Goal: Task Accomplishment & Management: Complete application form

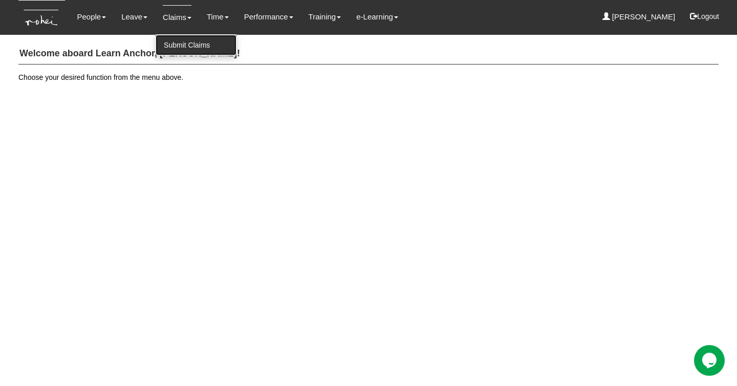
click at [178, 47] on link "Submit Claims" at bounding box center [196, 45] width 81 height 20
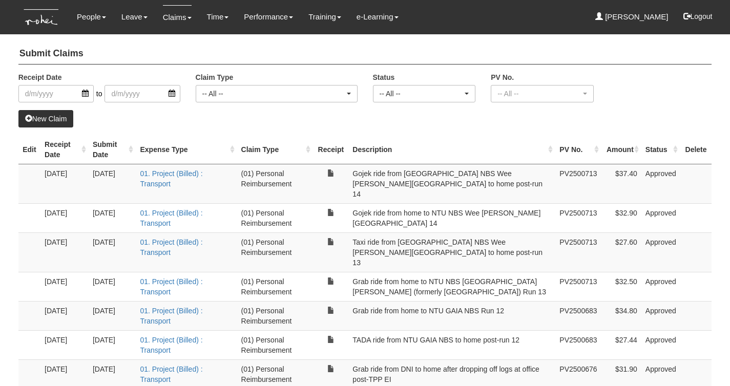
select select "50"
click at [32, 123] on link "New Claim" at bounding box center [45, 118] width 55 height 17
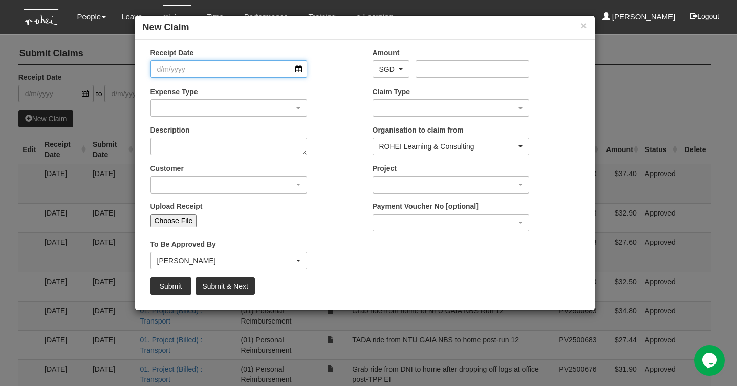
click at [283, 65] on input "Receipt Date" at bounding box center [229, 68] width 157 height 17
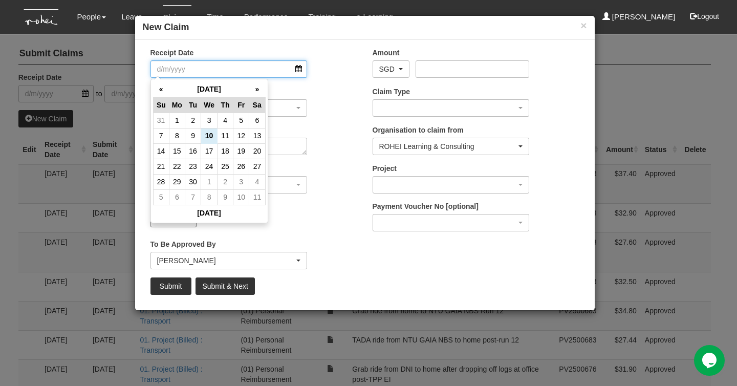
click at [296, 66] on input "Receipt Date" at bounding box center [229, 68] width 157 height 17
click at [177, 139] on td "8" at bounding box center [177, 135] width 16 height 15
type input "[DATE]"
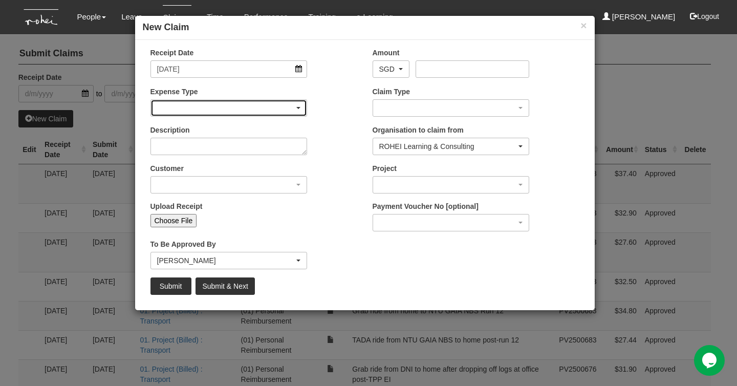
click at [303, 107] on div "button" at bounding box center [229, 108] width 156 height 16
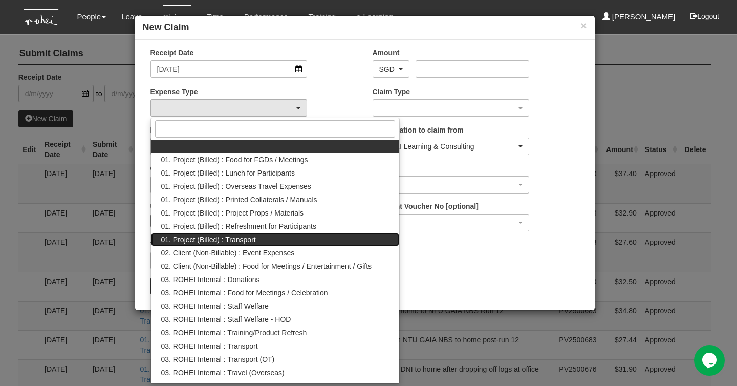
click at [287, 243] on link "01. Project (Billed) : Transport" at bounding box center [275, 239] width 249 height 13
select select "135"
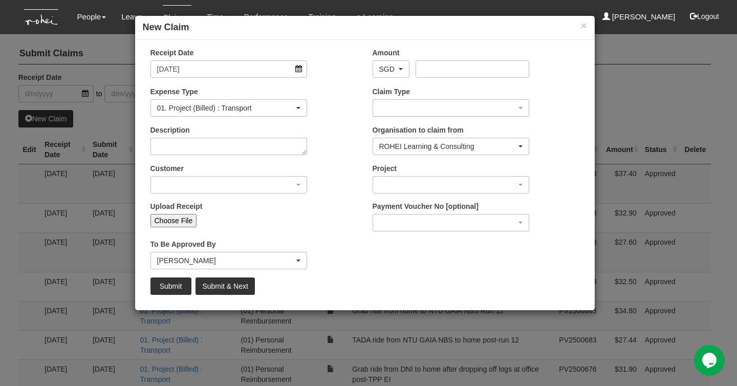
click at [322, 136] on div "Description" at bounding box center [254, 144] width 222 height 38
click at [281, 142] on textarea "Description" at bounding box center [229, 146] width 157 height 17
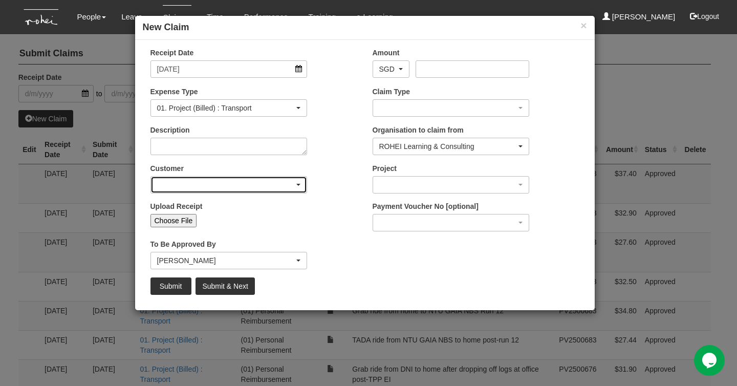
click at [242, 180] on div "button" at bounding box center [229, 185] width 156 height 16
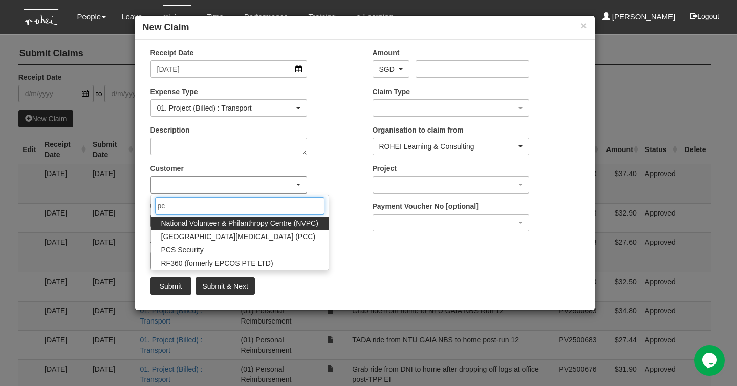
type input "p"
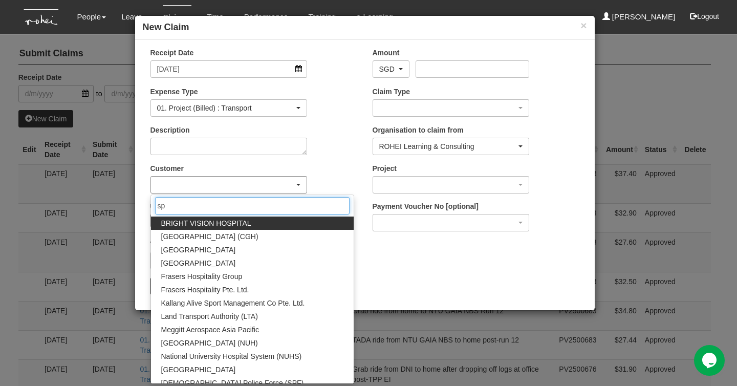
type input "s"
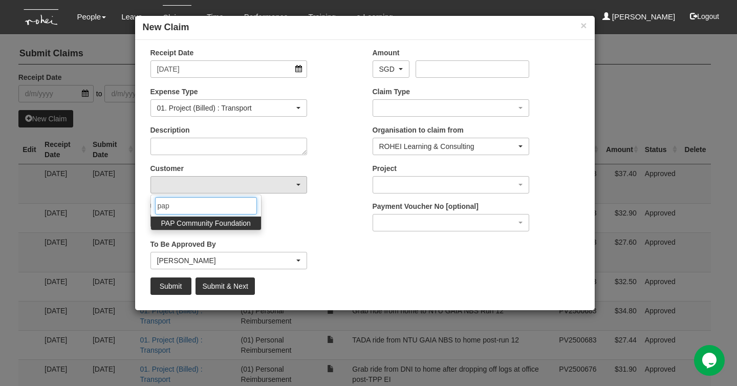
type input "pap"
click at [180, 223] on span "PAP Community Foundation" at bounding box center [206, 223] width 90 height 10
select select "608"
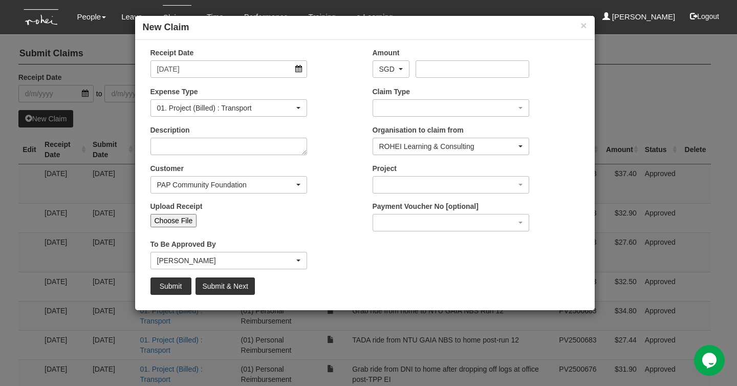
click at [283, 216] on input "Upload Receipt" at bounding box center [265, 219] width 136 height 11
type input "C:\fakepath\Gojek ride from home to DNI 08092025.pdf"
type input "Choose Another File"
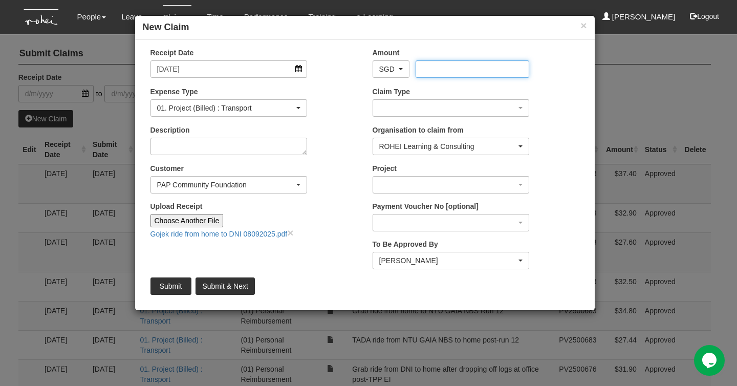
click at [436, 66] on input "Amount" at bounding box center [473, 68] width 114 height 17
type input "25.90"
click at [475, 119] on div "Claim Type (01) Personal Reimbursement (02) Advance Disbursement (03) [PERSON_N…" at bounding box center [476, 106] width 222 height 38
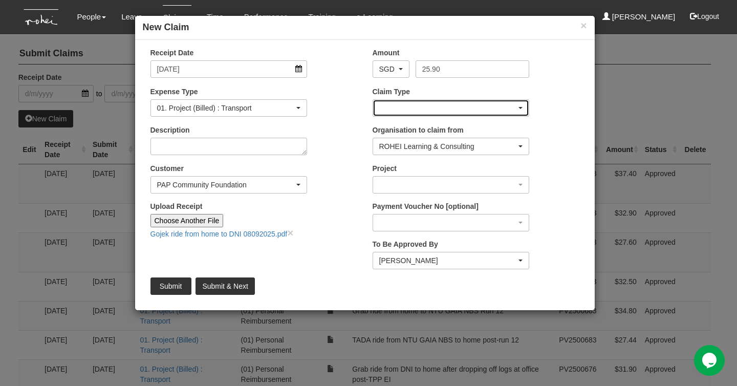
click at [480, 111] on div "button" at bounding box center [451, 108] width 156 height 16
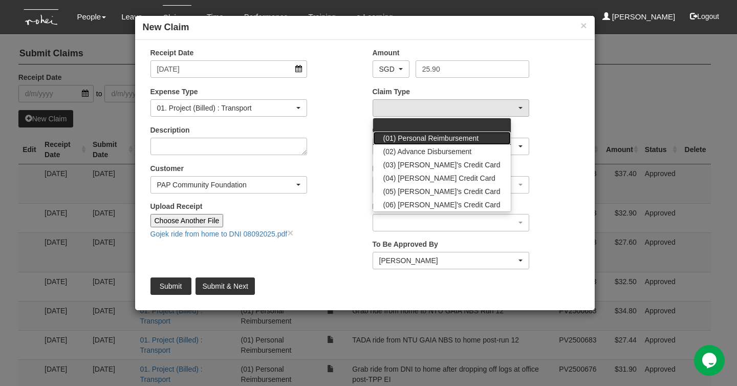
click at [466, 135] on span "(01) Personal Reimbursement" at bounding box center [431, 138] width 96 height 10
select select "14"
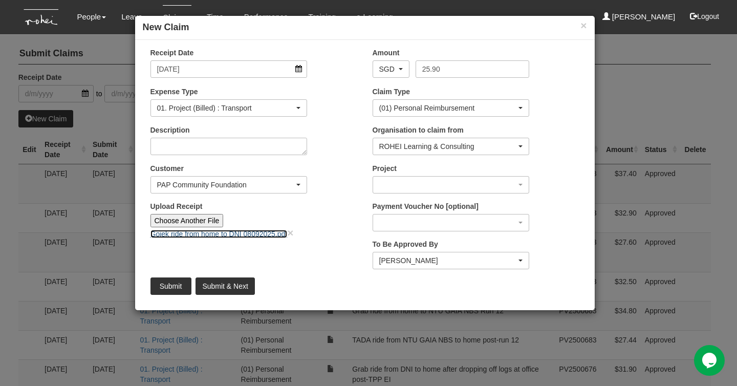
click at [270, 233] on link "Gojek ride from home to DNI 08092025.pdf" at bounding box center [219, 234] width 137 height 8
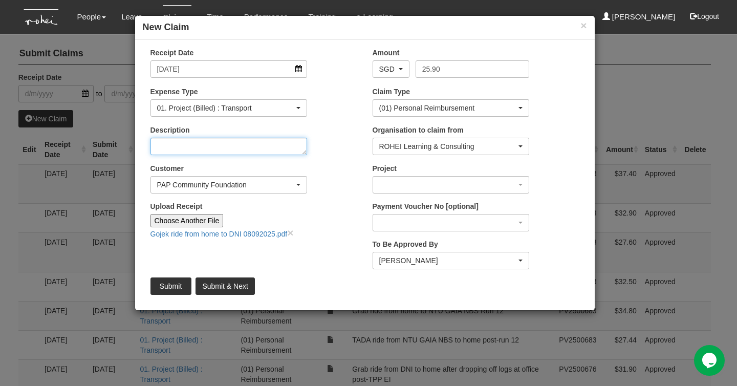
click at [272, 151] on textarea "Description" at bounding box center [229, 146] width 157 height 17
type textarea "Gojek ride from home to DNI for PCF DA05 SLL1 08092025"
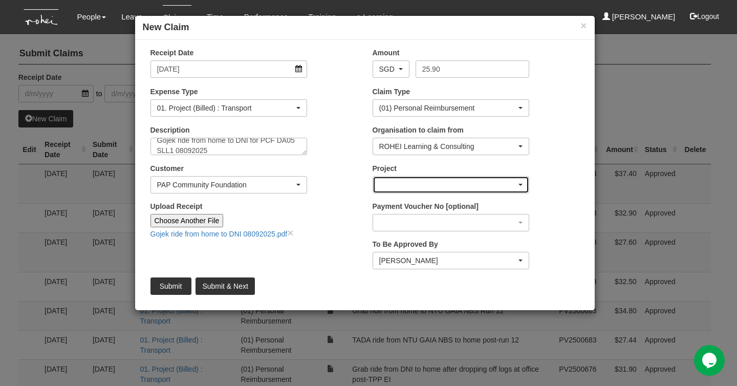
click at [429, 189] on div "button" at bounding box center [451, 185] width 156 height 16
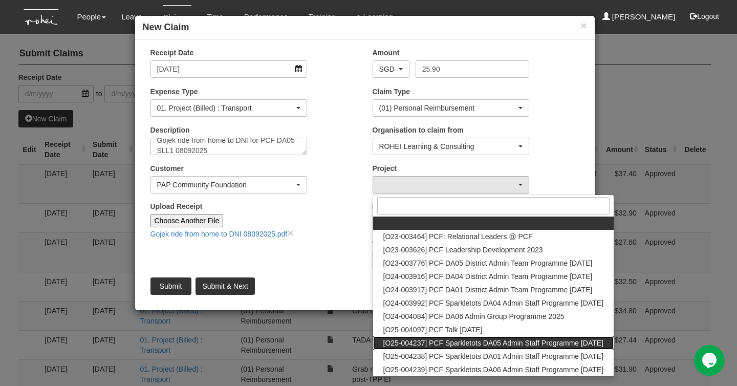
click at [487, 344] on span "[O25-004237] PCF Sparkletots DA05 Admin Staff Programme [DATE]" at bounding box center [493, 343] width 221 height 10
select select "2859"
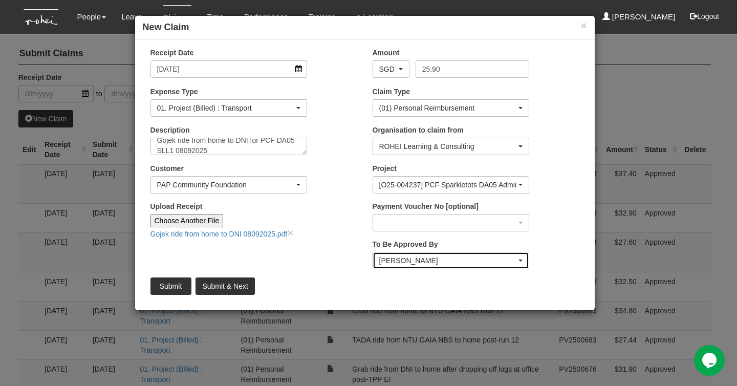
click at [465, 263] on div "[PERSON_NAME]" at bounding box center [448, 260] width 138 height 10
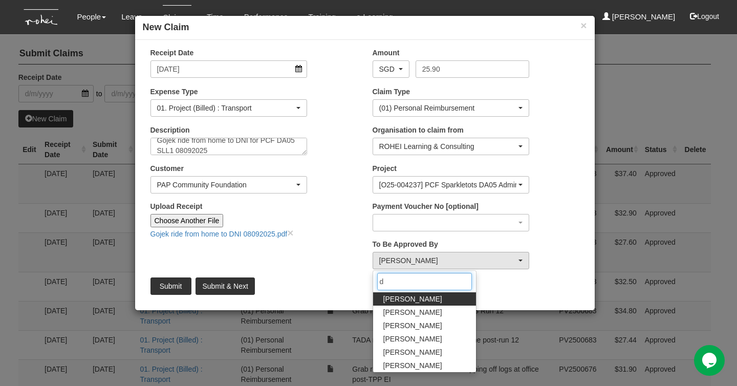
scroll to position [0, 0]
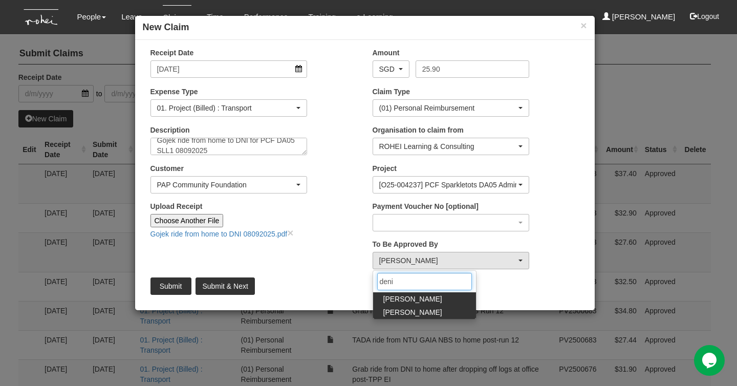
type input "deni"
click at [392, 313] on span "[PERSON_NAME]" at bounding box center [412, 312] width 59 height 10
select select "f331697c-cbb2-464d-abb4-1ca8aa6cad1d"
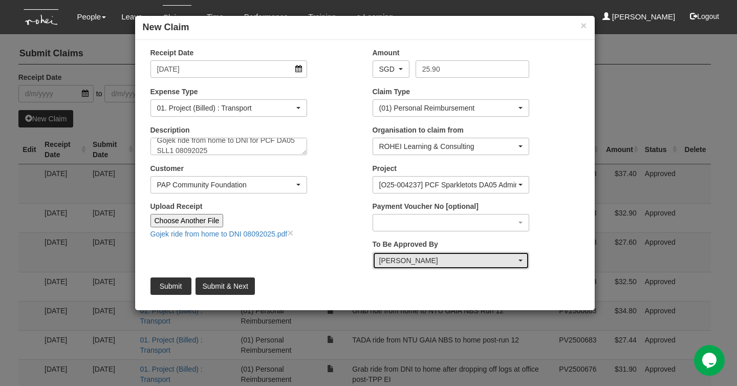
scroll to position [10, 0]
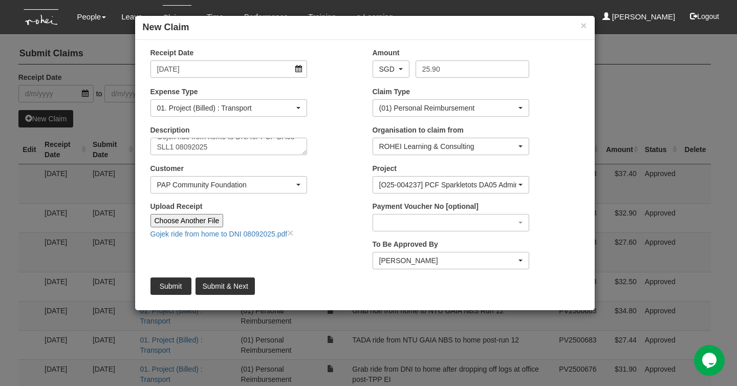
drag, startPoint x: 462, startPoint y: 26, endPoint x: 428, endPoint y: 29, distance: 34.4
click at [428, 29] on h4 "New Claim" at bounding box center [365, 27] width 444 height 13
click at [235, 285] on input "Submit & Next" at bounding box center [225, 286] width 59 height 17
type input "Choose File"
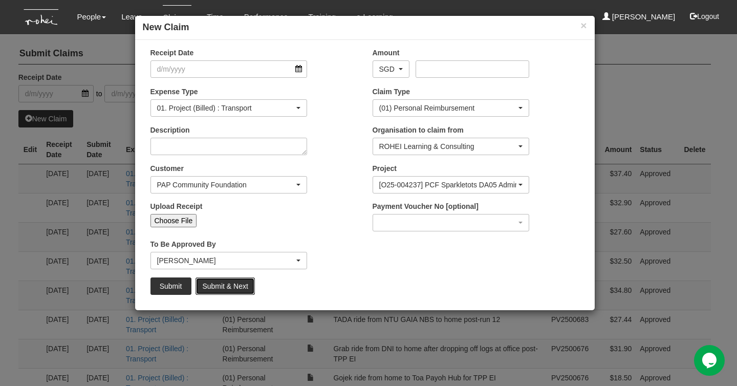
scroll to position [0, 0]
select select "50"
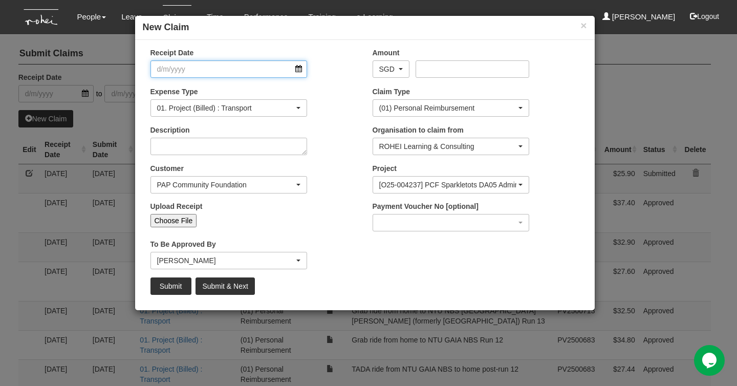
click at [299, 70] on input "Receipt Date" at bounding box center [229, 68] width 157 height 17
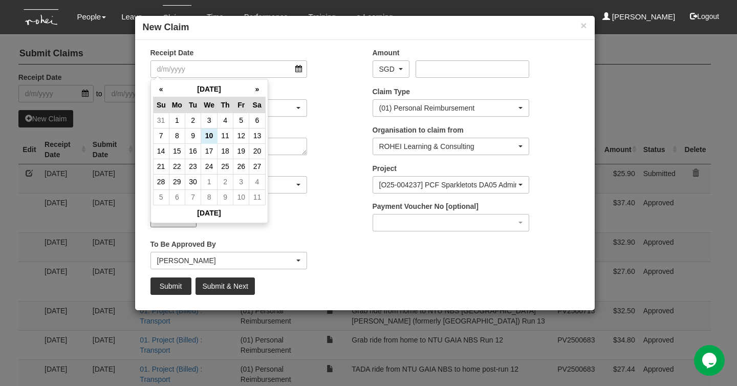
click at [190, 139] on td "9" at bounding box center [193, 135] width 16 height 15
type input "[DATE]"
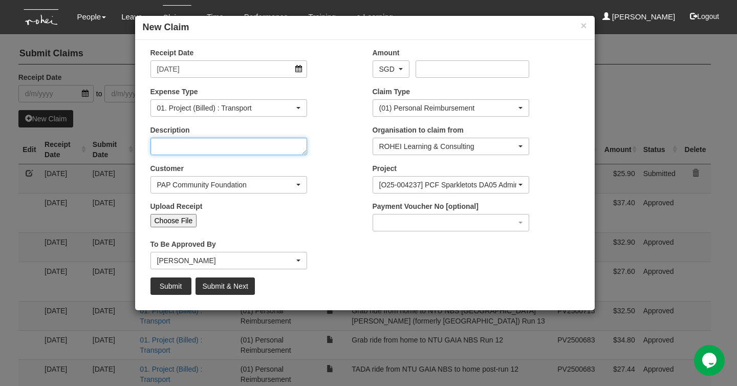
click at [234, 151] on textarea "Description" at bounding box center [229, 146] width 157 height 17
type textarea "Grab ride from home to DNI for"
click at [577, 23] on h4 "New Claim" at bounding box center [365, 27] width 444 height 13
click at [582, 24] on button "×" at bounding box center [584, 25] width 6 height 11
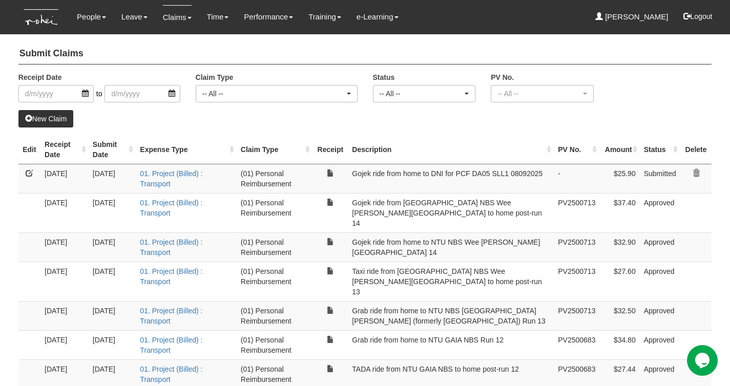
click at [26, 174] on link at bounding box center [29, 172] width 7 height 7
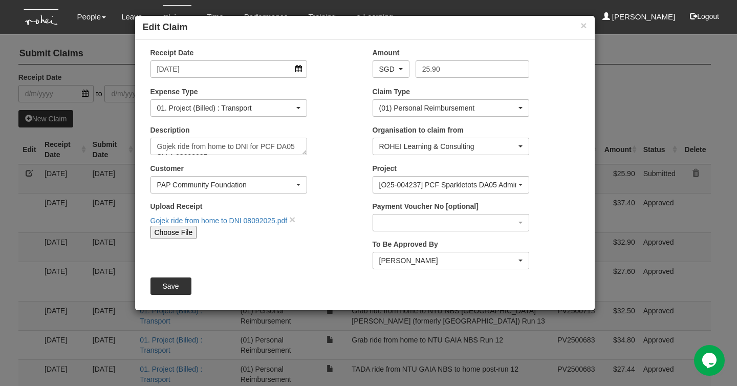
scroll to position [10, 0]
click at [219, 148] on textarea "Gojek ride from home to DNI for PCF DA05 SLL1 08092025" at bounding box center [229, 146] width 157 height 17
click at [220, 148] on textarea "Gojek ride from home to DNI for PCF DA05 SLL1 08092025" at bounding box center [229, 146] width 157 height 17
type textarea "Gojek ride from home to DNI for PCF DA05 SLL1 LC"
click at [164, 284] on input "Save" at bounding box center [171, 286] width 41 height 17
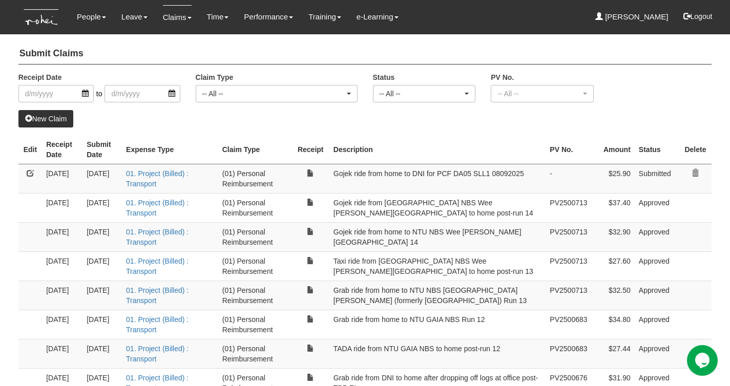
select select "50"
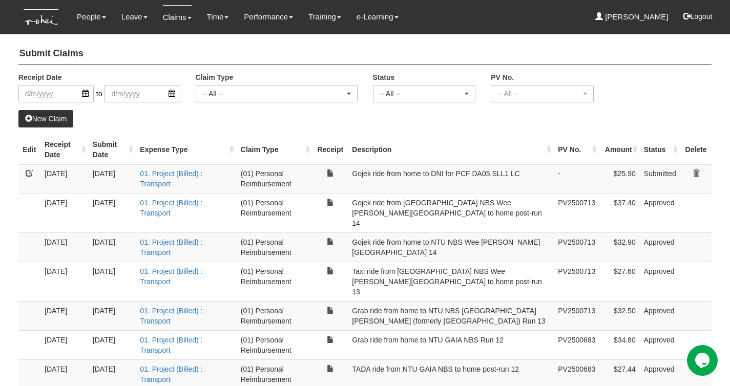
click at [56, 118] on link "New Claim" at bounding box center [45, 118] width 55 height 17
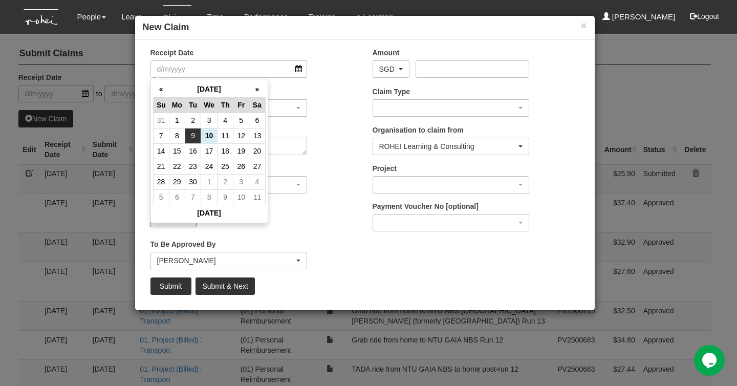
click at [190, 139] on td "9" at bounding box center [193, 135] width 16 height 15
type input "[DATE]"
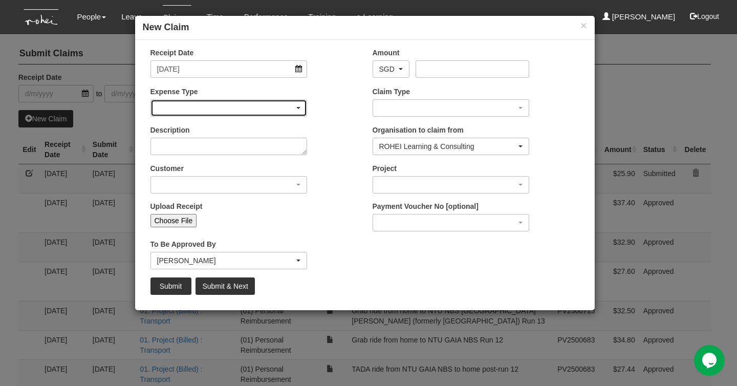
click at [229, 115] on div "button" at bounding box center [229, 108] width 156 height 16
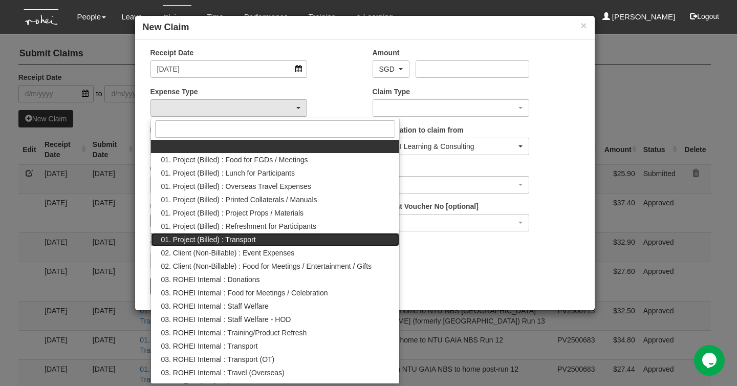
click at [233, 239] on span "01. Project (Billed) : Transport" at bounding box center [208, 240] width 95 height 10
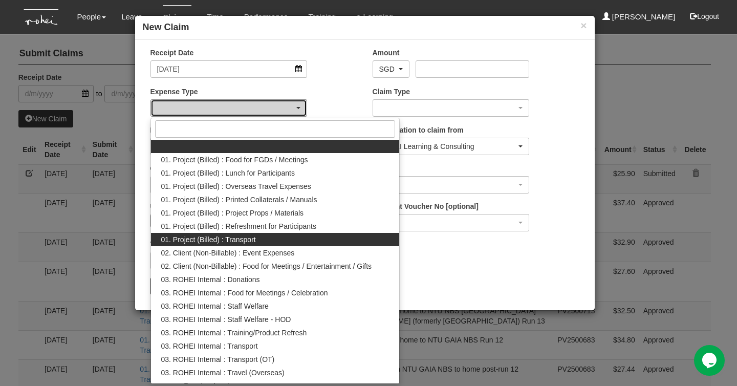
select select "135"
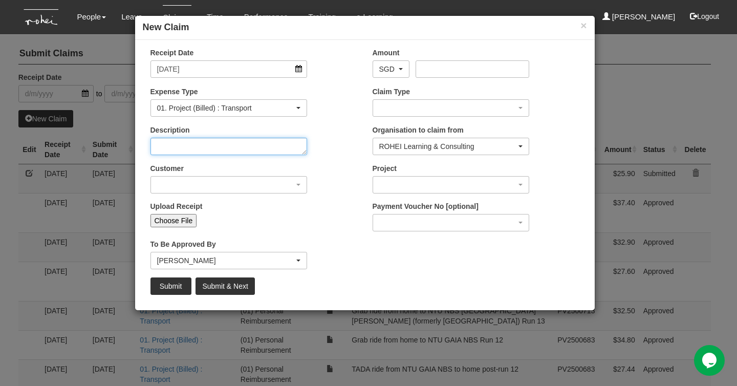
click at [220, 147] on textarea "Description" at bounding box center [229, 146] width 157 height 17
type textarea "Grab ride from home to DNI for PCF DA06 SLL1 LC"
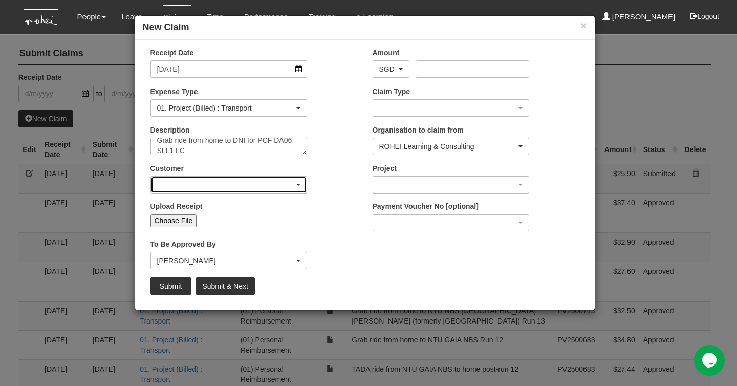
click at [293, 179] on div "button" at bounding box center [229, 185] width 156 height 16
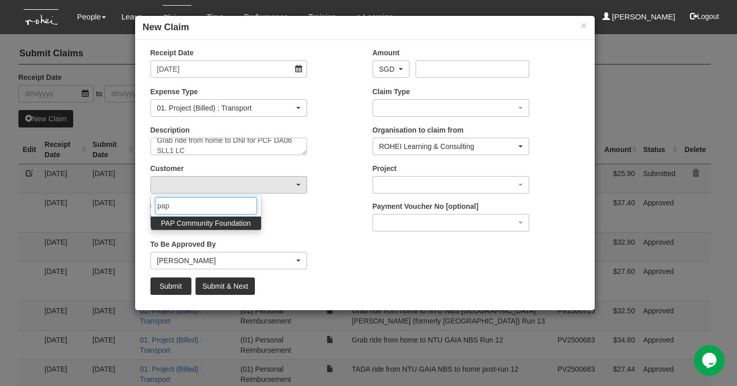
type input "pap"
click at [229, 222] on span "PAP Community Foundation" at bounding box center [206, 223] width 90 height 10
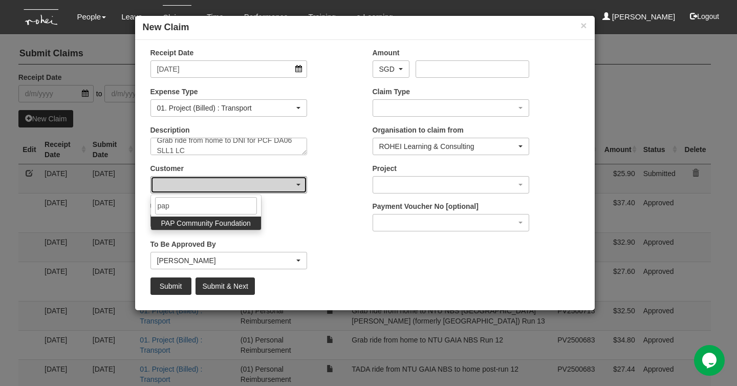
select select "608"
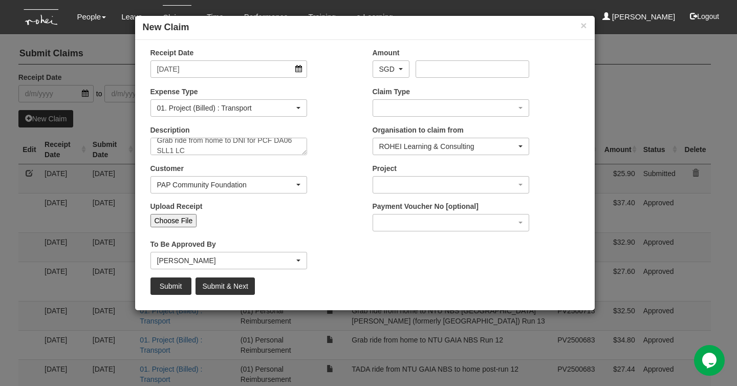
click at [181, 217] on input "Choose File" at bounding box center [174, 220] width 47 height 13
type input "C:\fakepath\Grab ride from home to DNI 09092025.pdf"
type input "Choose Another File"
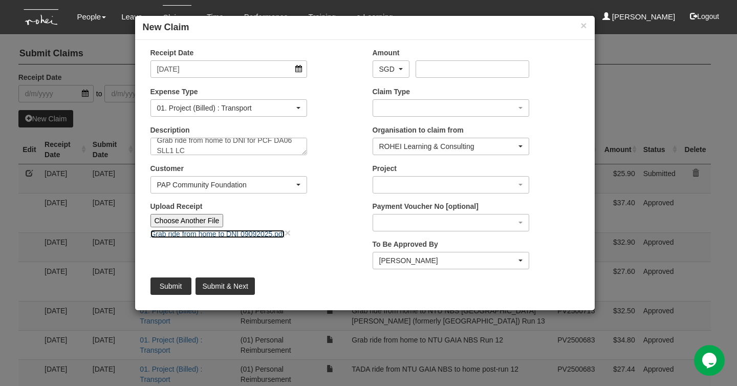
click at [263, 231] on link "Grab ride from home to DNI 09092025.pdf" at bounding box center [218, 234] width 134 height 8
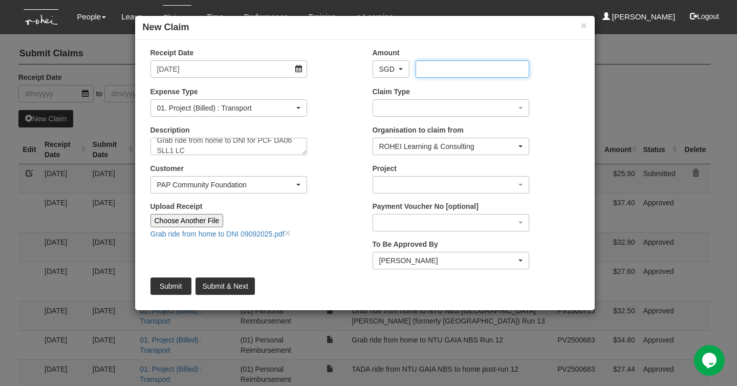
click at [430, 71] on input "Amount" at bounding box center [473, 68] width 114 height 17
type input "24.70"
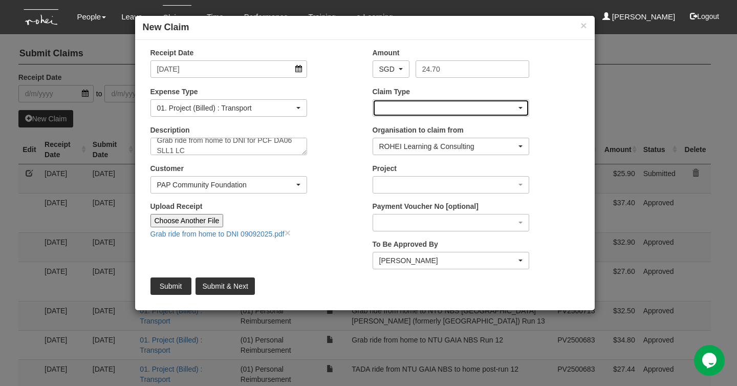
click at [482, 106] on div "button" at bounding box center [451, 108] width 156 height 16
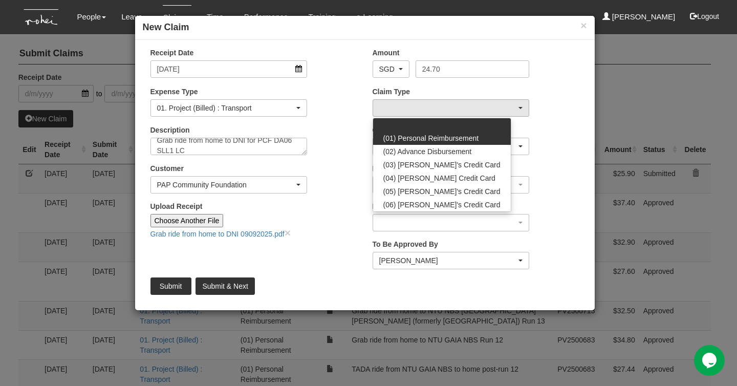
drag, startPoint x: 464, startPoint y: 129, endPoint x: 463, endPoint y: 135, distance: 6.2
click at [463, 135] on ul "(01) Personal Reimbursement (02) Advance Disbursement (03) [PERSON_NAME]'s Cred…" at bounding box center [442, 164] width 138 height 93
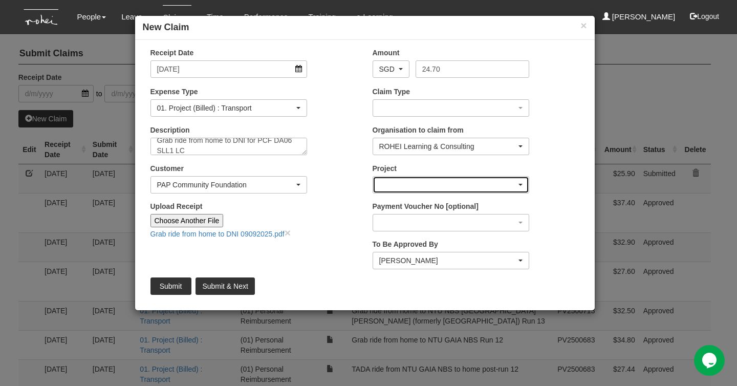
click at [433, 182] on div "button" at bounding box center [451, 185] width 156 height 16
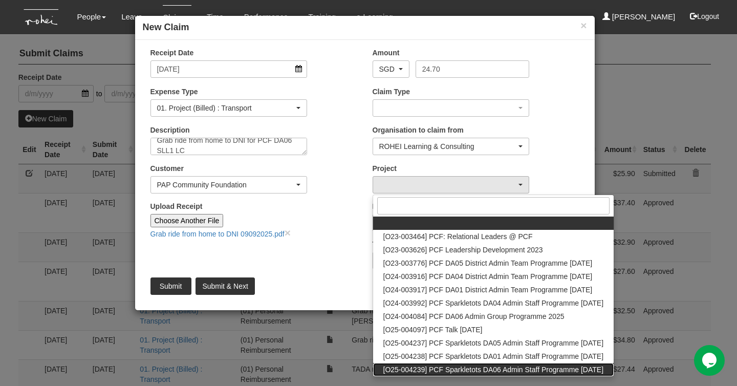
click at [508, 367] on span "[O25-004239] PCF Sparkletots DA06 Admin Staff Programme [DATE]" at bounding box center [493, 370] width 221 height 10
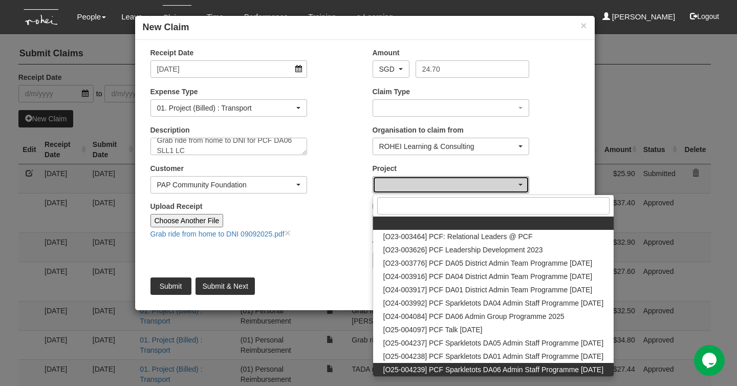
select select "2857"
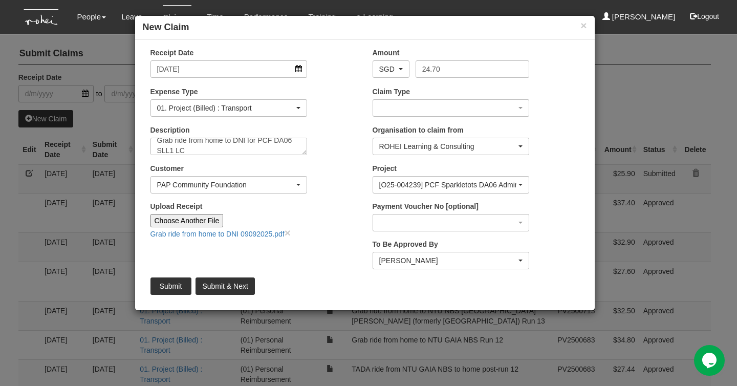
click at [345, 215] on input "Upload Receipt" at bounding box center [291, 219] width 136 height 11
click at [433, 262] on div "[PERSON_NAME]" at bounding box center [448, 260] width 138 height 10
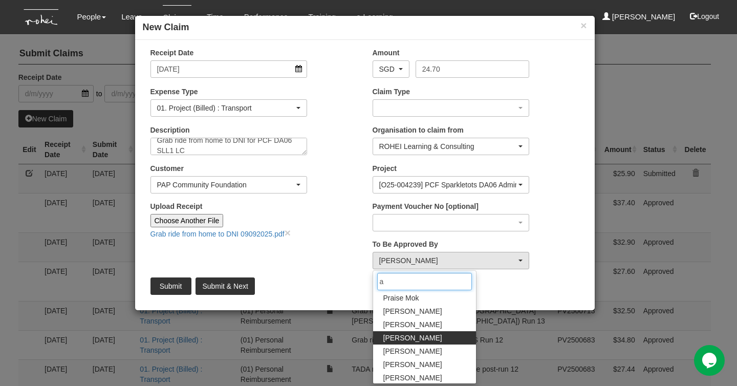
scroll to position [0, 0]
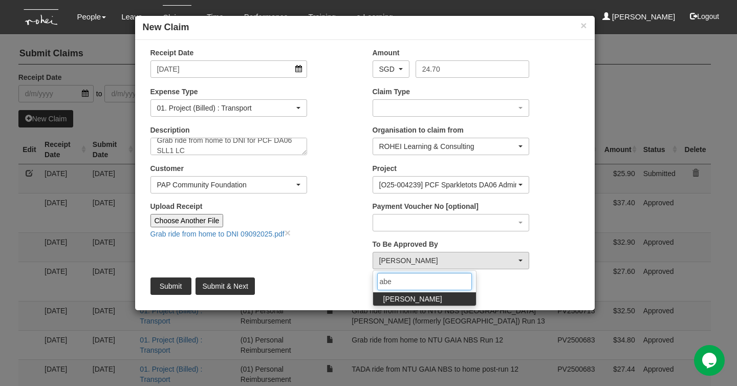
type input "abe"
click at [425, 299] on link "[PERSON_NAME]" at bounding box center [424, 298] width 103 height 13
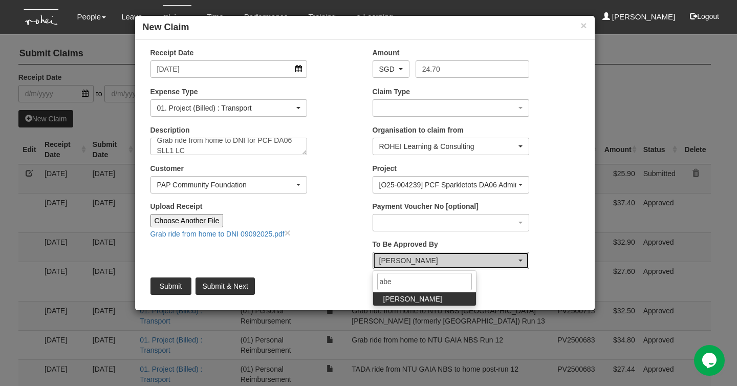
select select "bab5243c-beed-41fc-b362-49a7e6e66dc1"
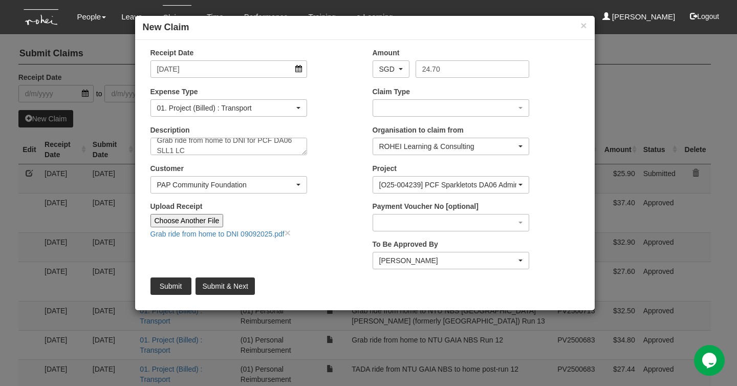
click at [330, 269] on div "Receipt Date [DATE] Amount AED AFN ALL AMD ANG AOA ARS AUD AWG AZN BAM BBD BDT …" at bounding box center [365, 175] width 460 height 255
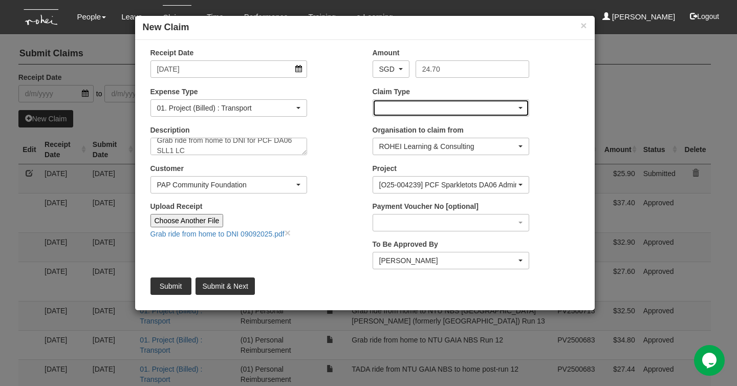
click at [435, 110] on div "button" at bounding box center [451, 108] width 156 height 16
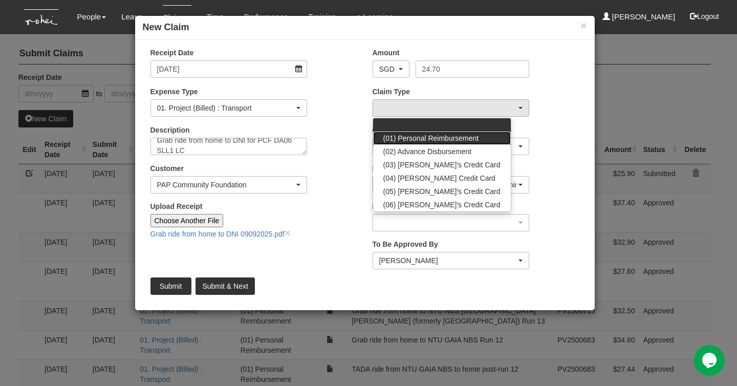
click at [430, 134] on span "(01) Personal Reimbursement" at bounding box center [431, 138] width 96 height 10
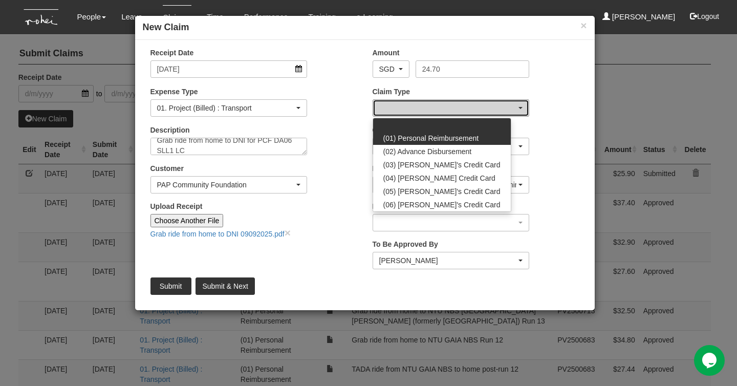
select select "14"
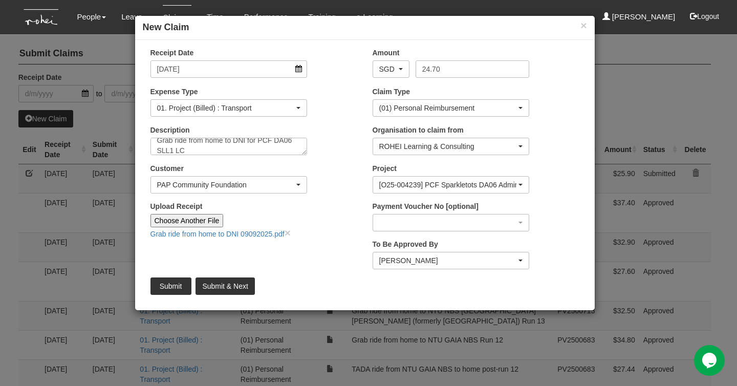
click at [345, 167] on div "Customer (N/A) _ROHEI Internal 3M ASIA PACIFIC PRIVATE LTD [DOMAIN_NAME] AbbVie…" at bounding box center [254, 182] width 222 height 38
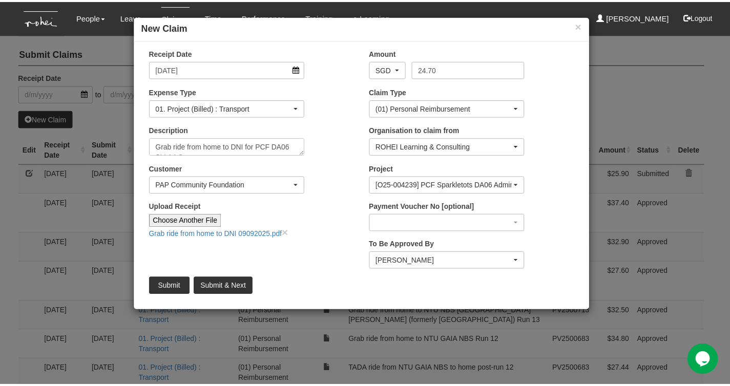
scroll to position [10, 0]
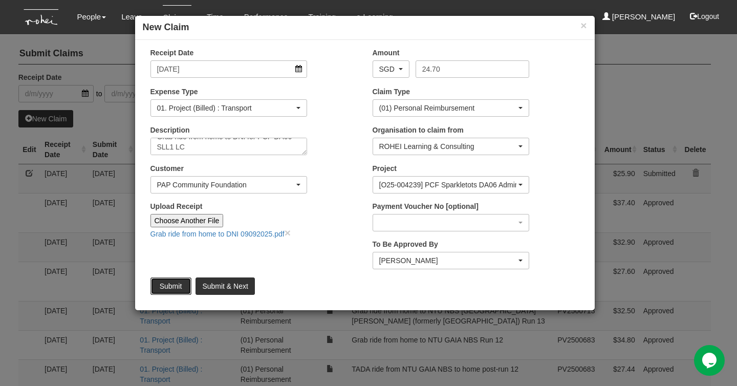
click at [165, 287] on input "Submit" at bounding box center [171, 286] width 41 height 17
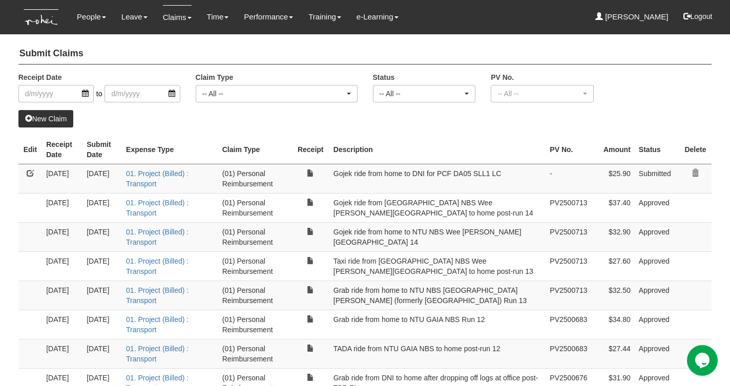
select select "50"
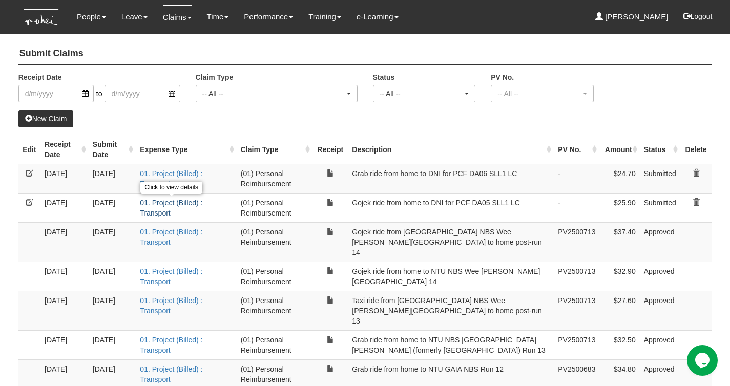
click at [164, 202] on link "01. Project (Billed) : Transport" at bounding box center [171, 208] width 62 height 18
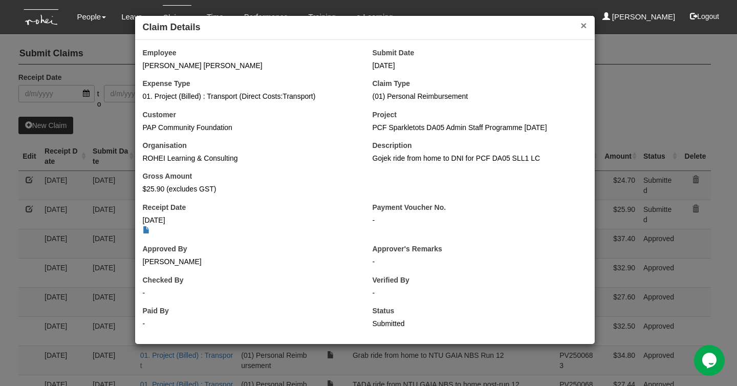
click at [582, 27] on button "×" at bounding box center [584, 25] width 6 height 11
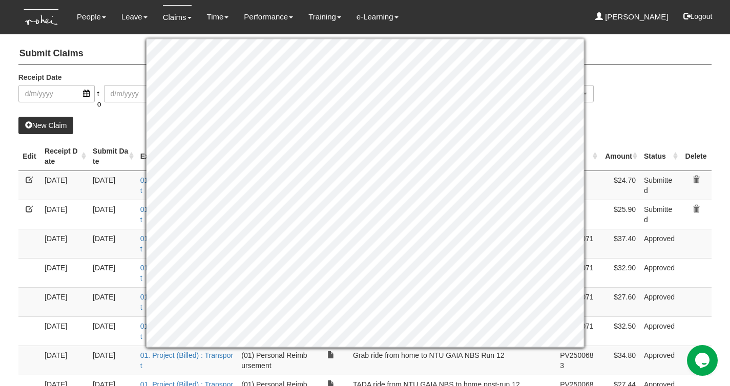
click at [684, 76] on div "Receipt Date to Claim Type -- All -- (01) Personal Reimbursement (02) Advance D…" at bounding box center [365, 94] width 709 height 45
click at [663, 73] on div "Receipt Date to Claim Type -- All -- (01) Personal Reimbursement (02) Advance D…" at bounding box center [365, 94] width 709 height 45
click at [650, 109] on div "Receipt Date to Claim Type -- All -- (01) Personal Reimbursement (02) Advance D…" at bounding box center [365, 94] width 709 height 45
click at [681, 74] on div "Receipt Date to Claim Type -- All -- (01) Personal Reimbursement (02) Advance D…" at bounding box center [365, 94] width 709 height 45
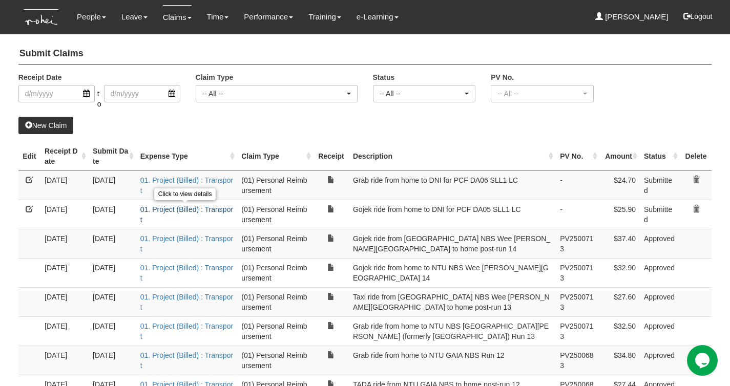
click at [222, 212] on link "01. Project (Billed) : Transport" at bounding box center [186, 214] width 93 height 18
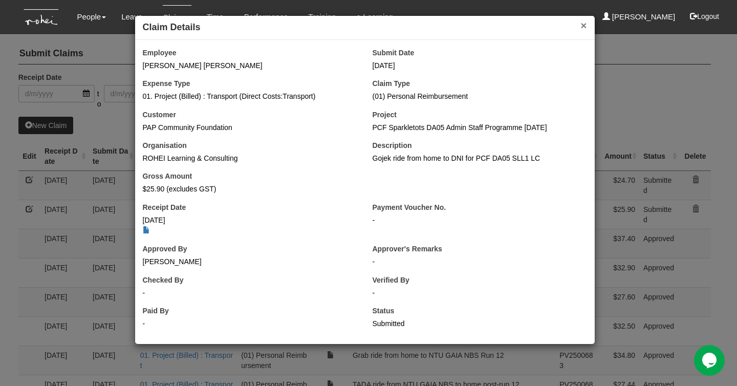
click at [582, 26] on button "×" at bounding box center [584, 25] width 6 height 11
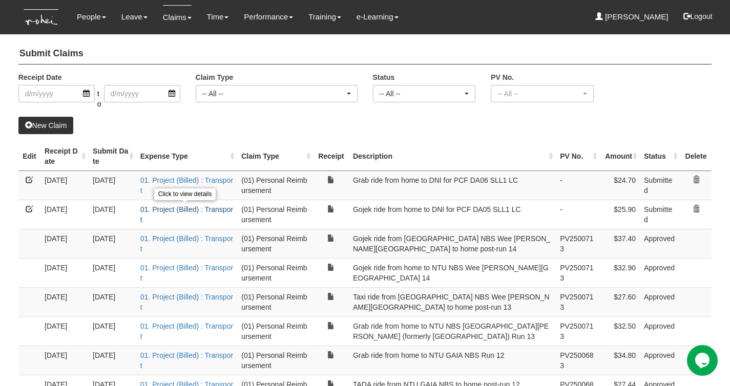
click at [218, 210] on link "01. Project (Billed) : Transport" at bounding box center [186, 214] width 93 height 18
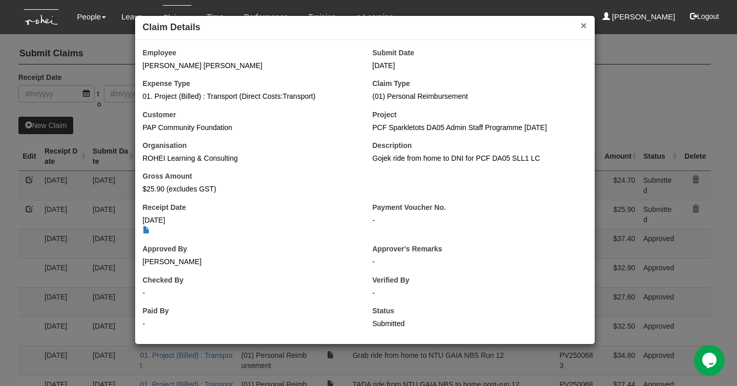
click at [583, 29] on button "×" at bounding box center [584, 25] width 6 height 11
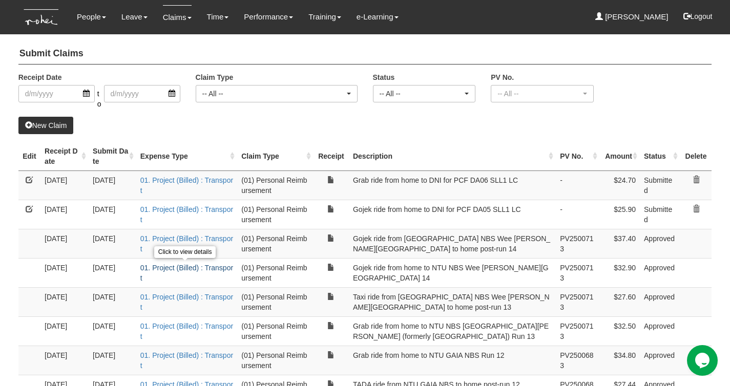
click at [164, 269] on link "01. Project (Billed) : Transport" at bounding box center [186, 273] width 93 height 18
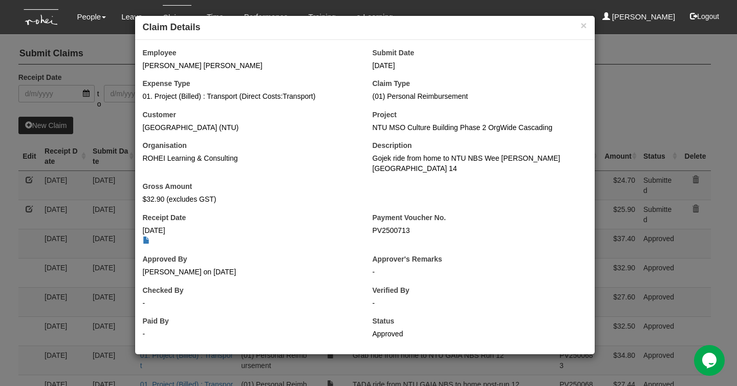
click at [587, 28] on div "× Claim Details" at bounding box center [365, 28] width 460 height 24
click at [585, 29] on button "×" at bounding box center [584, 25] width 6 height 11
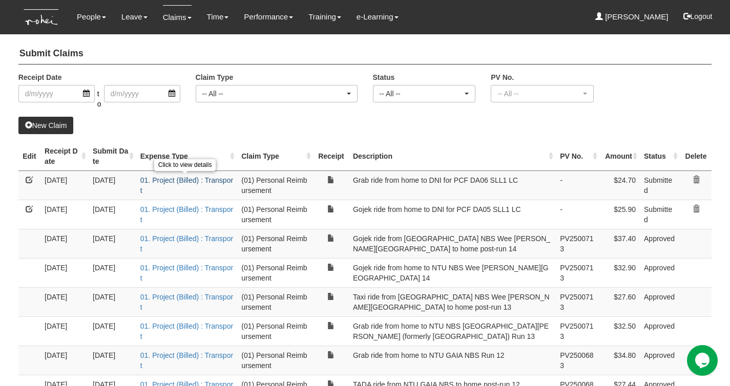
click at [216, 180] on link "01. Project (Billed) : Transport" at bounding box center [186, 185] width 93 height 18
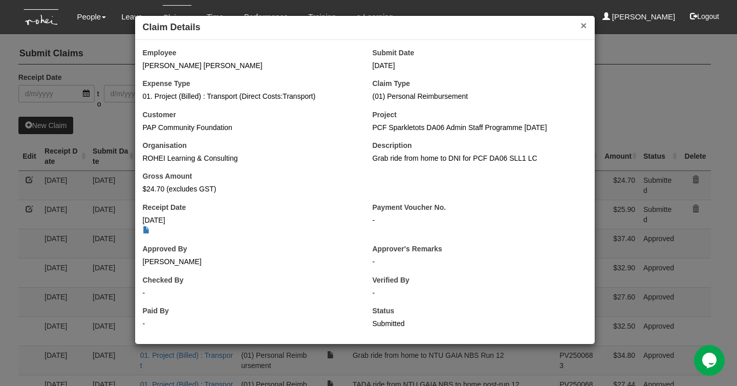
click at [584, 27] on button "×" at bounding box center [584, 25] width 6 height 11
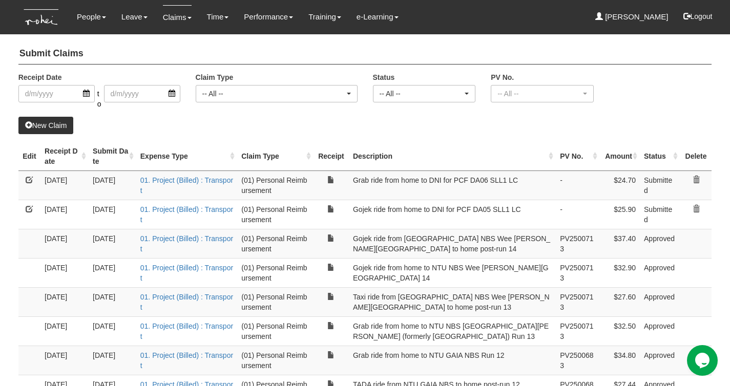
click at [649, 103] on div "Receipt Date to Claim Type -- All -- (01) Personal Reimbursement (02) Advance D…" at bounding box center [365, 94] width 709 height 45
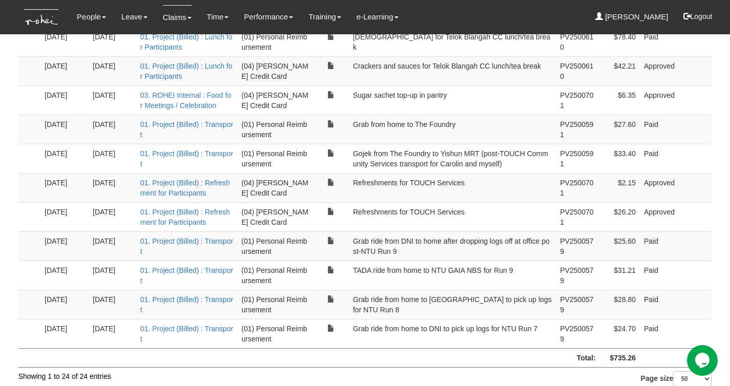
scroll to position [535, 0]
